Goal: Check status

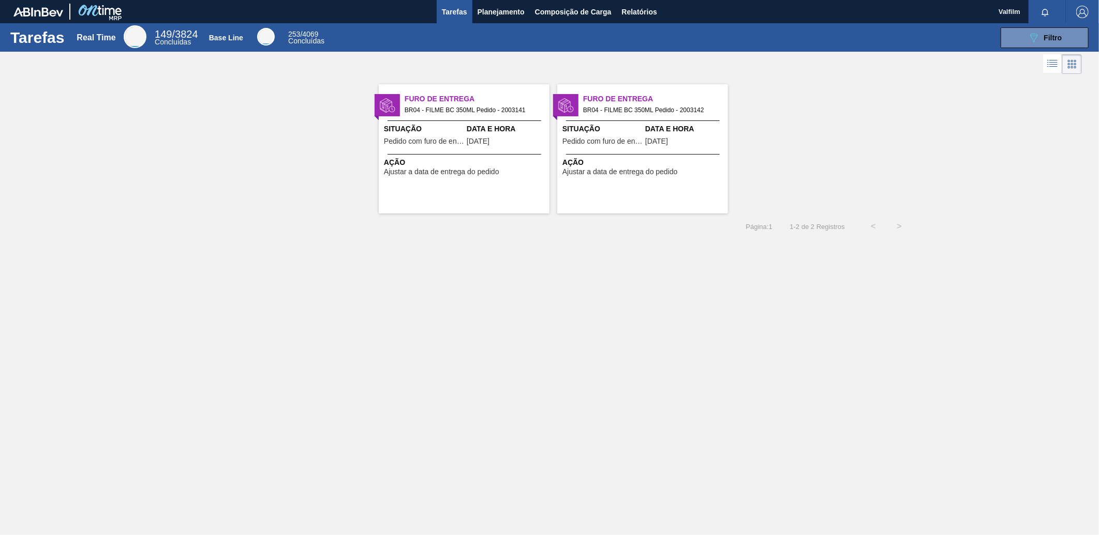
click at [423, 137] on div "Situação Pedido com furo de entrega" at bounding box center [424, 136] width 80 height 25
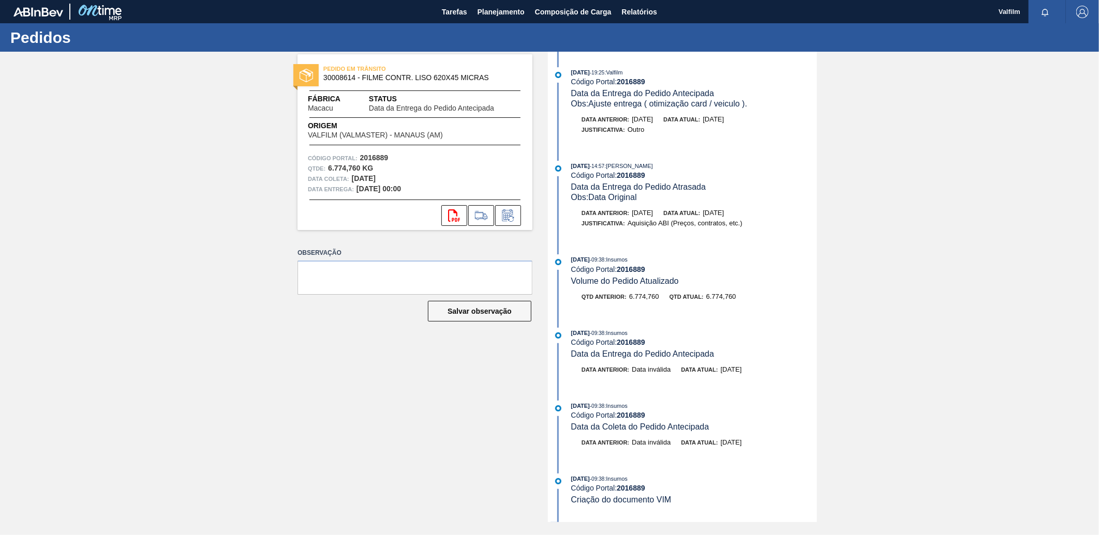
click at [640, 84] on strong "2016889" at bounding box center [631, 82] width 28 height 8
copy strong "2016889"
